Goal: Entertainment & Leisure: Consume media (video, audio)

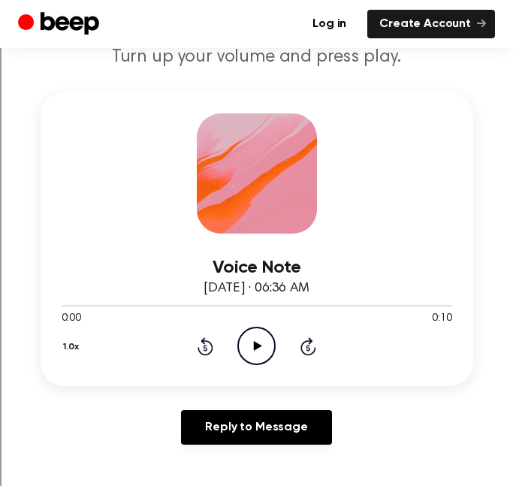
scroll to position [179, 0]
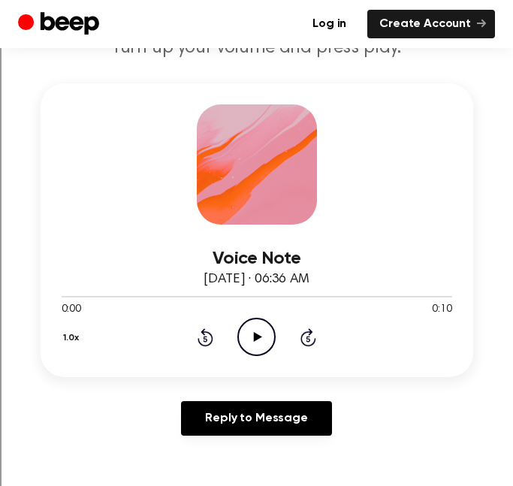
click at [261, 335] on icon "Play Audio" at bounding box center [256, 336] width 38 height 38
click at [266, 344] on icon "Play Audio" at bounding box center [256, 336] width 38 height 38
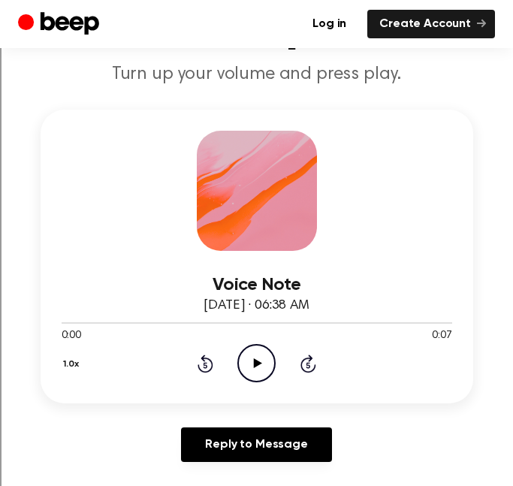
scroll to position [172, 0]
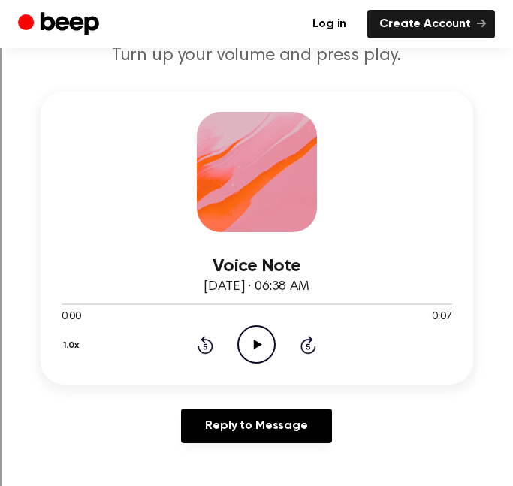
click at [245, 347] on icon "Play Audio" at bounding box center [256, 344] width 38 height 38
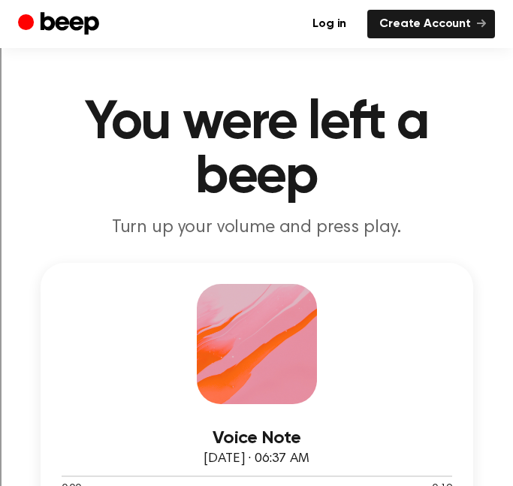
scroll to position [112, 0]
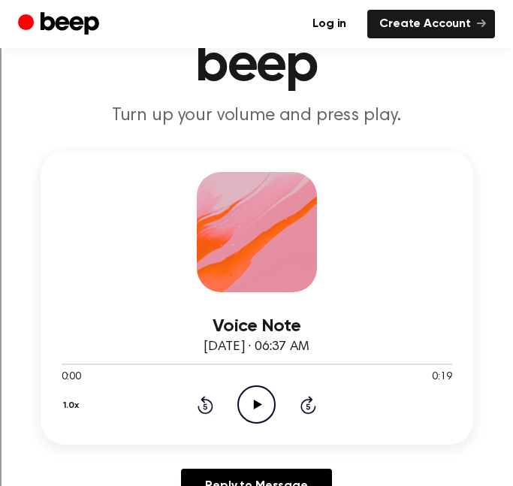
click at [278, 409] on div "1.0x Rewind 5 seconds Play Audio Skip 5 seconds" at bounding box center [257, 404] width 390 height 38
click at [267, 404] on icon "Play Audio" at bounding box center [256, 404] width 38 height 38
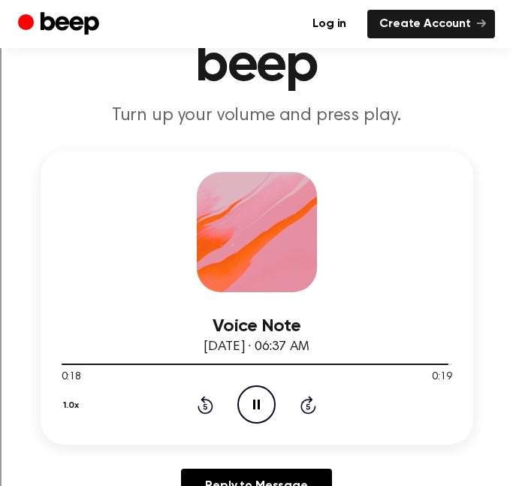
click at [254, 401] on icon at bounding box center [256, 404] width 7 height 10
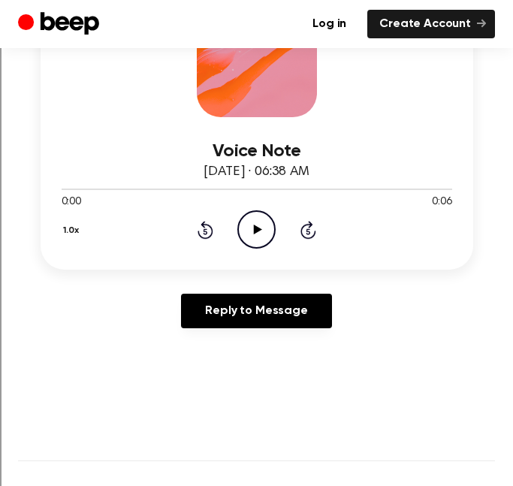
scroll to position [289, 0]
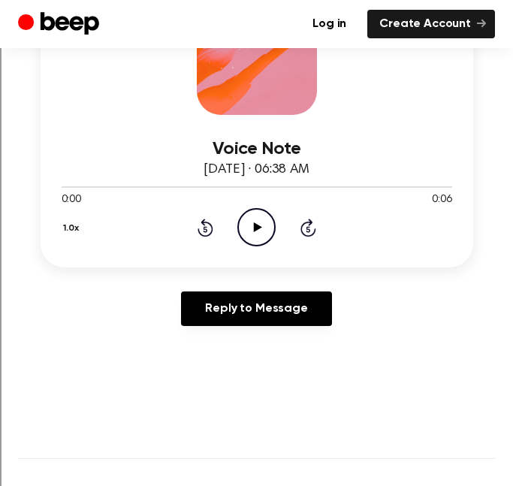
click at [269, 224] on icon "Play Audio" at bounding box center [256, 227] width 38 height 38
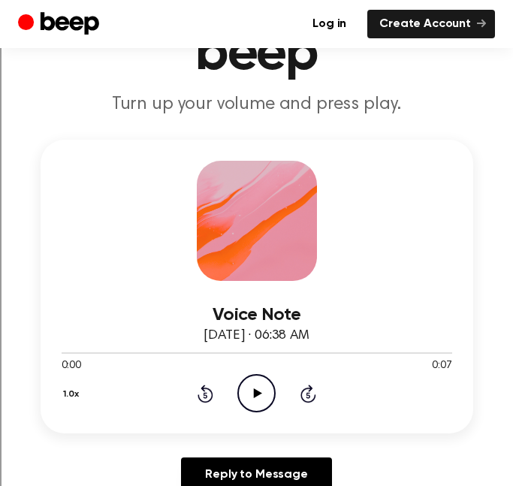
scroll to position [132, 0]
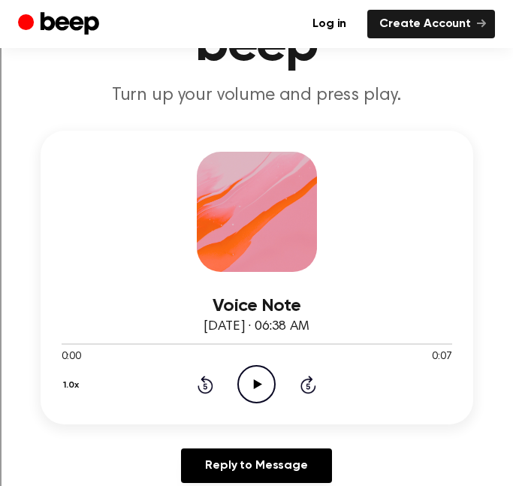
click at [259, 425] on div "Voice Note [DATE] · 06:38 AM 0:00 0:07 Your browser does not support the [objec…" at bounding box center [256, 313] width 476 height 364
click at [257, 411] on div "Voice Note August 27, 2025 · 06:38 AM 0:00 0:07 Your browser does not support t…" at bounding box center [257, 277] width 432 height 293
click at [255, 389] on icon "Play Audio" at bounding box center [256, 384] width 38 height 38
click at [255, 389] on icon "Pause Audio" at bounding box center [256, 384] width 38 height 38
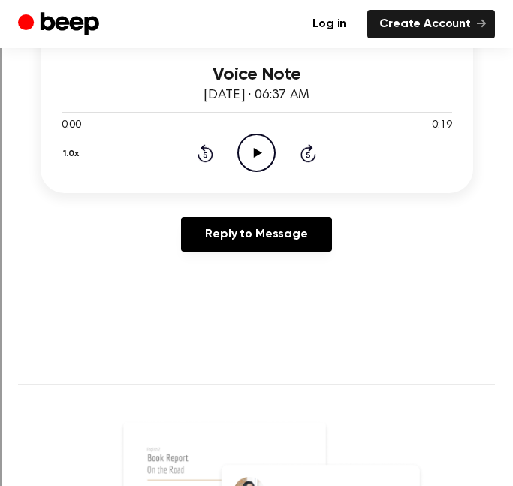
scroll to position [374, 0]
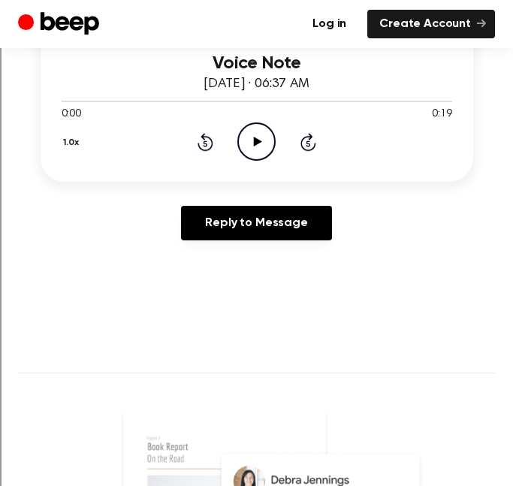
click at [268, 148] on icon "Play Audio" at bounding box center [256, 141] width 38 height 38
click at [268, 148] on icon "Pause Audio" at bounding box center [256, 141] width 38 height 38
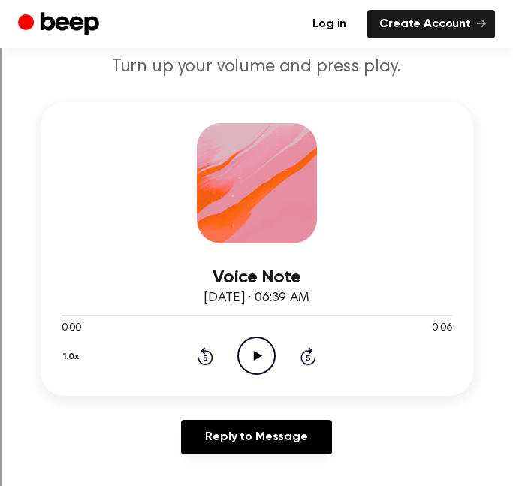
scroll to position [161, 0]
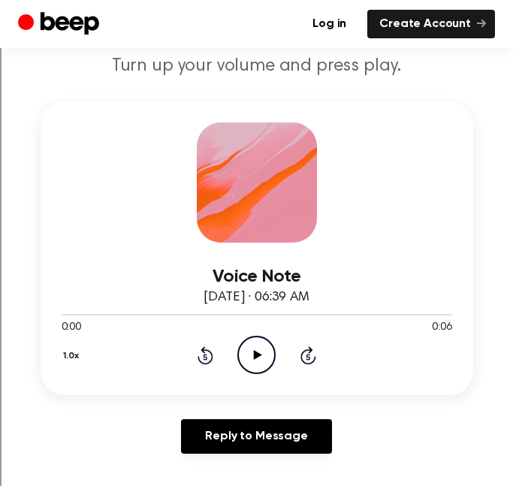
click at [269, 356] on icon "Play Audio" at bounding box center [256, 354] width 38 height 38
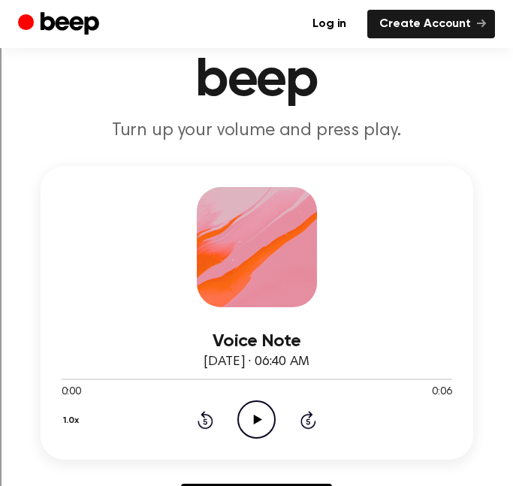
scroll to position [119, 0]
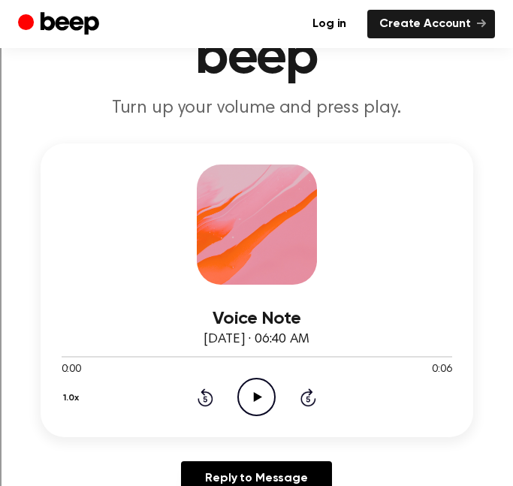
click at [266, 401] on icon "Play Audio" at bounding box center [256, 396] width 38 height 38
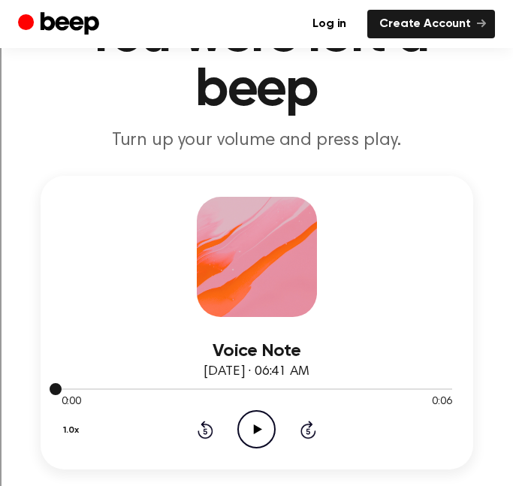
scroll to position [95, 0]
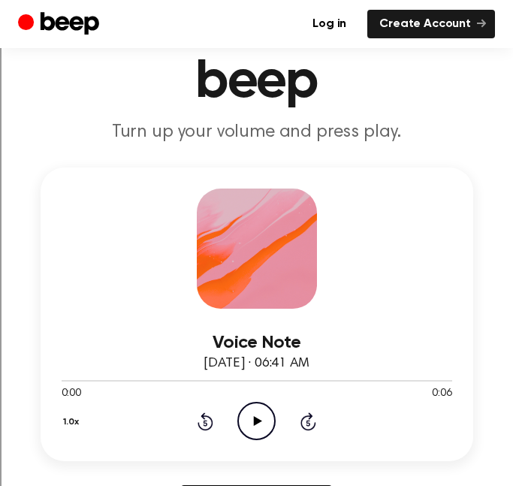
click at [253, 419] on icon "Play Audio" at bounding box center [256, 420] width 38 height 38
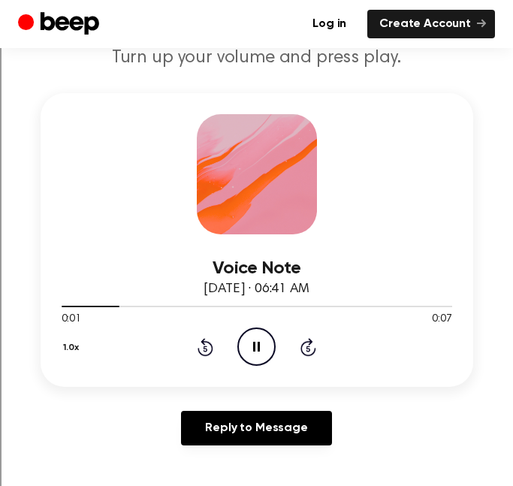
scroll to position [171, 0]
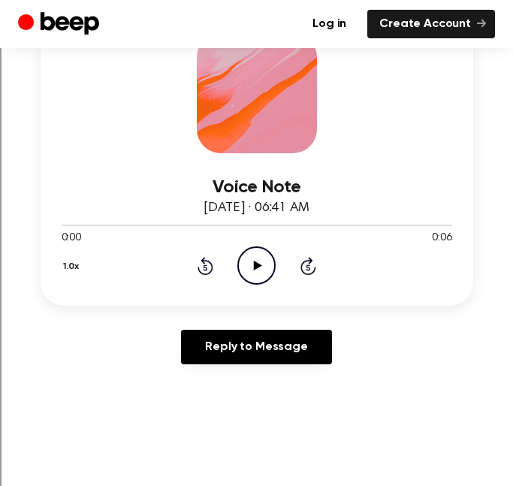
scroll to position [274, 0]
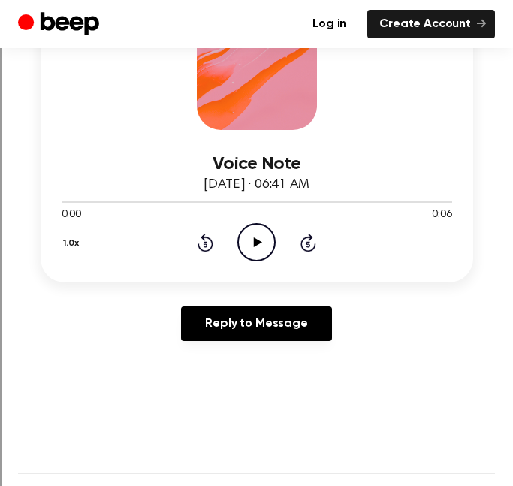
click at [248, 249] on icon "Play Audio" at bounding box center [256, 242] width 38 height 38
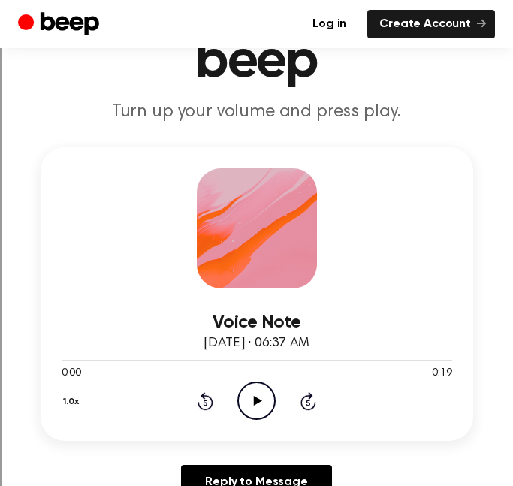
scroll to position [214, 0]
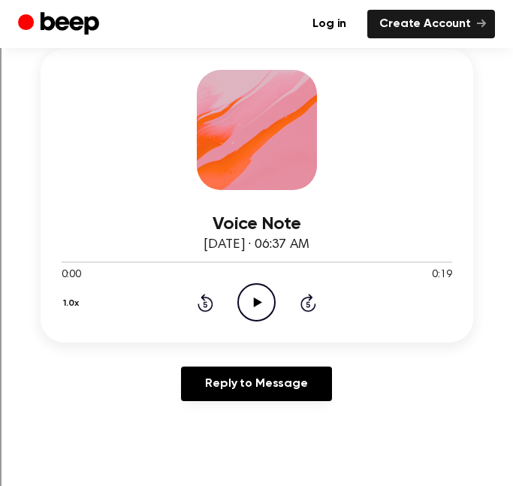
click at [257, 302] on icon at bounding box center [258, 302] width 8 height 10
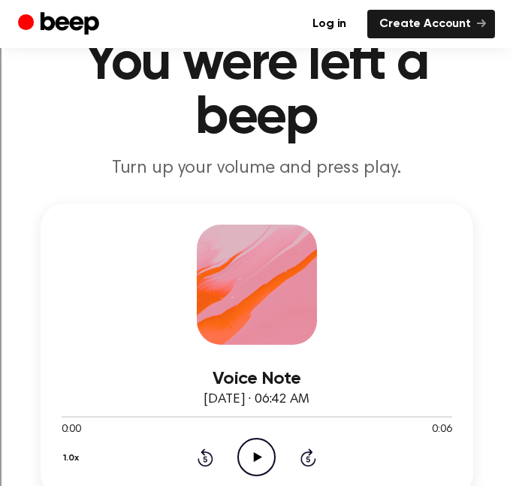
scroll to position [68, 0]
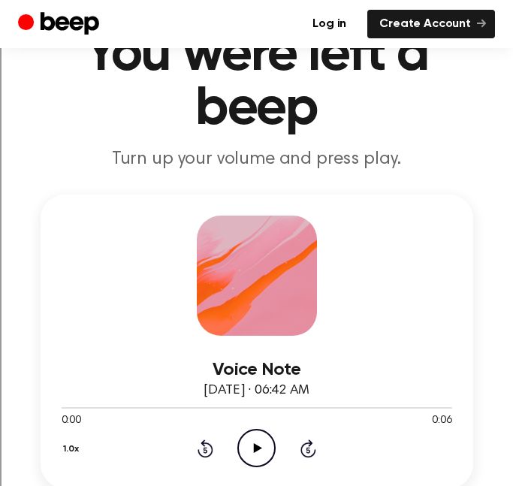
click at [256, 443] on icon "Play Audio" at bounding box center [256, 447] width 38 height 38
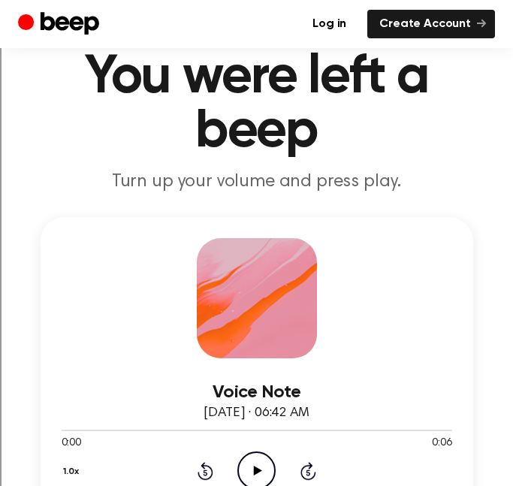
scroll to position [74, 0]
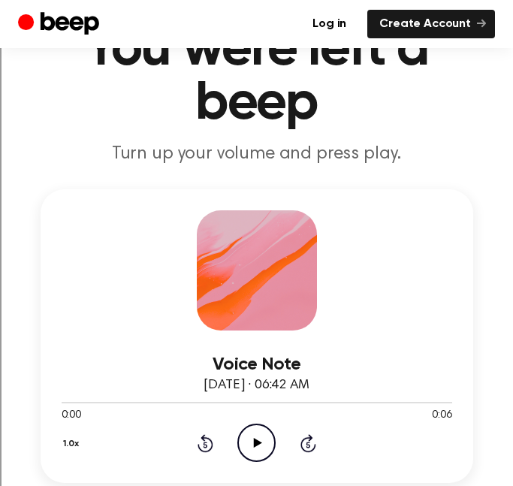
click at [248, 456] on icon "Play Audio" at bounding box center [256, 442] width 38 height 38
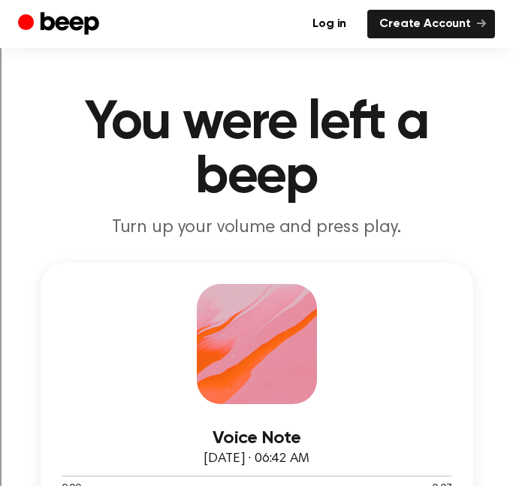
scroll to position [148, 0]
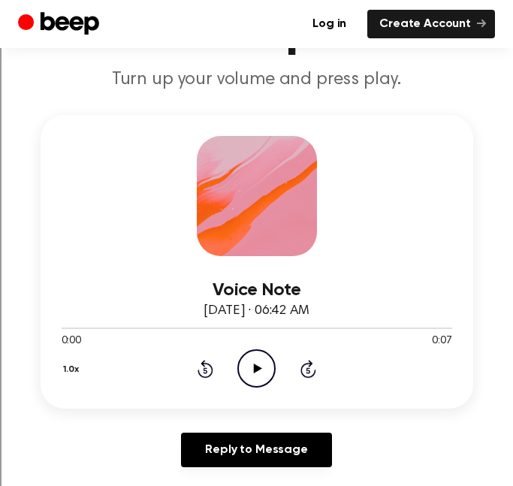
click at [251, 376] on icon "Play Audio" at bounding box center [256, 368] width 38 height 38
